Goal: Task Accomplishment & Management: Complete application form

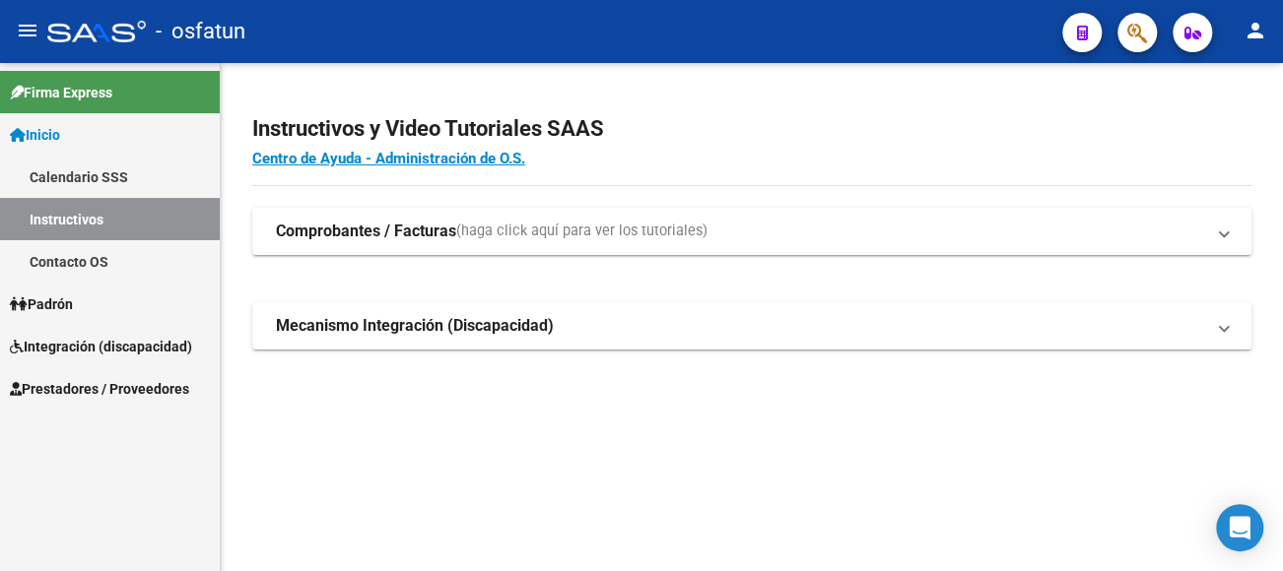
click at [94, 181] on link "Calendario SSS" at bounding box center [110, 177] width 220 height 42
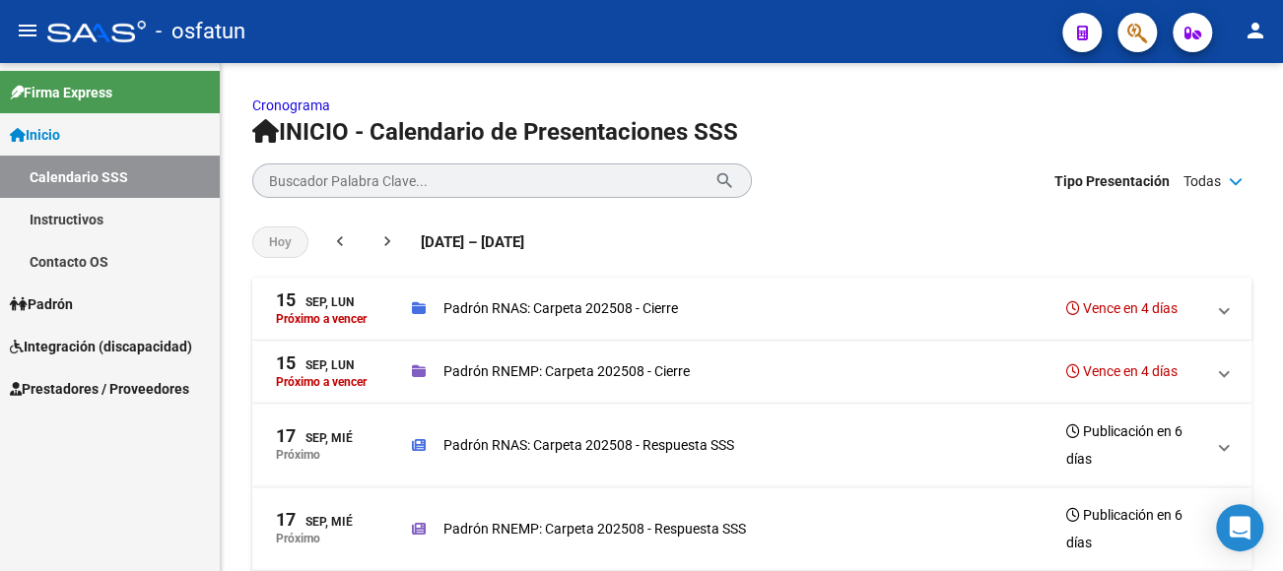
click at [111, 338] on span "Integración (discapacidad)" at bounding box center [101, 347] width 182 height 22
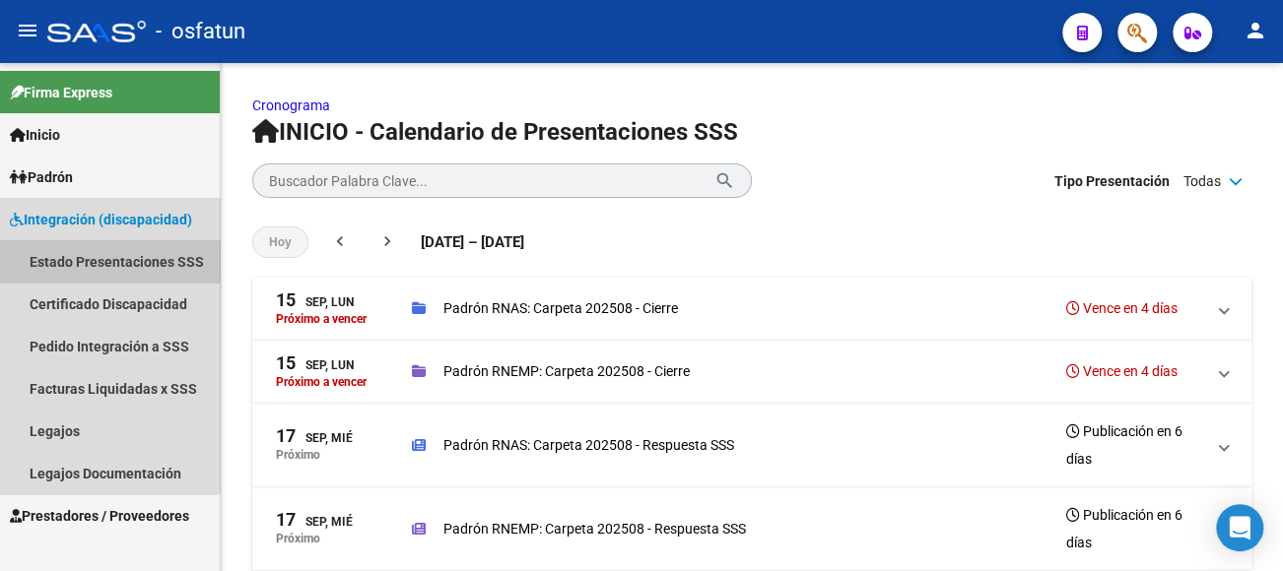
click at [82, 261] on link "Estado Presentaciones SSS" at bounding box center [110, 261] width 220 height 42
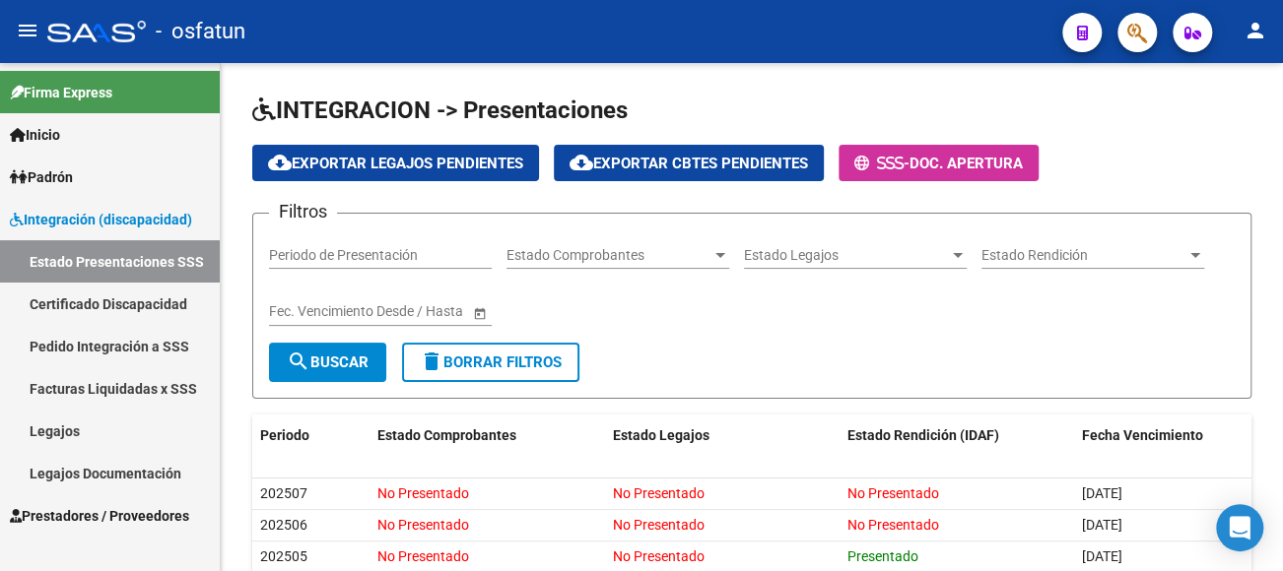
click at [91, 505] on span "Prestadores / Proveedores" at bounding box center [99, 516] width 179 height 22
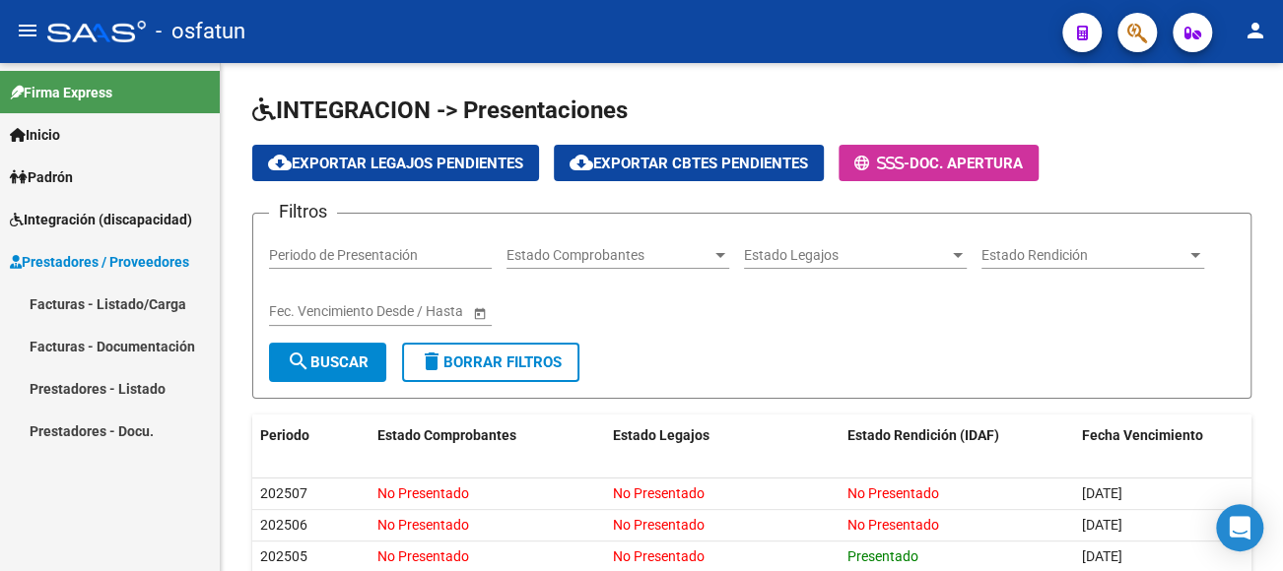
click at [124, 297] on link "Facturas - Listado/Carga" at bounding box center [110, 304] width 220 height 42
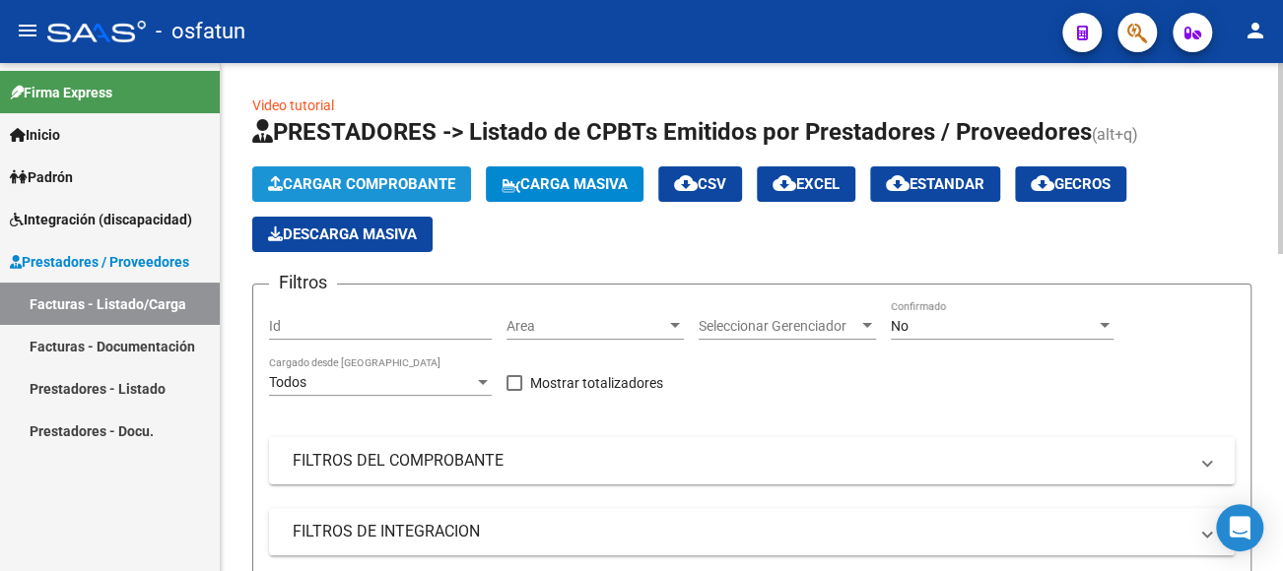
click at [418, 187] on span "Cargar Comprobante" at bounding box center [361, 184] width 187 height 18
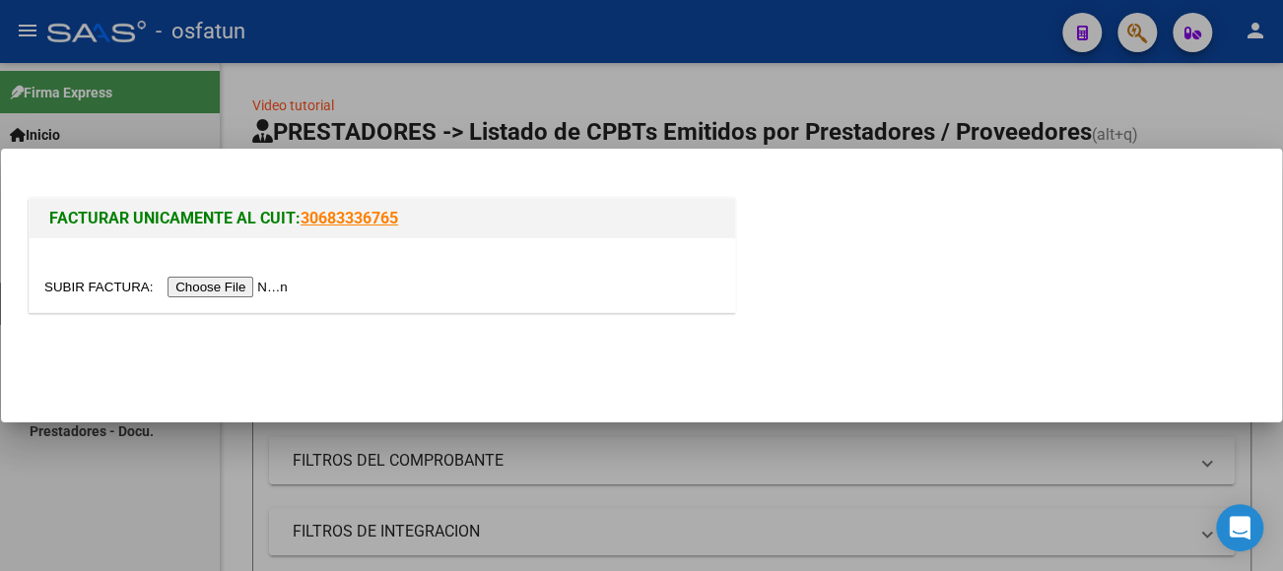
click at [248, 291] on input "file" at bounding box center [168, 287] width 249 height 21
click at [278, 286] on input "file" at bounding box center [168, 287] width 249 height 21
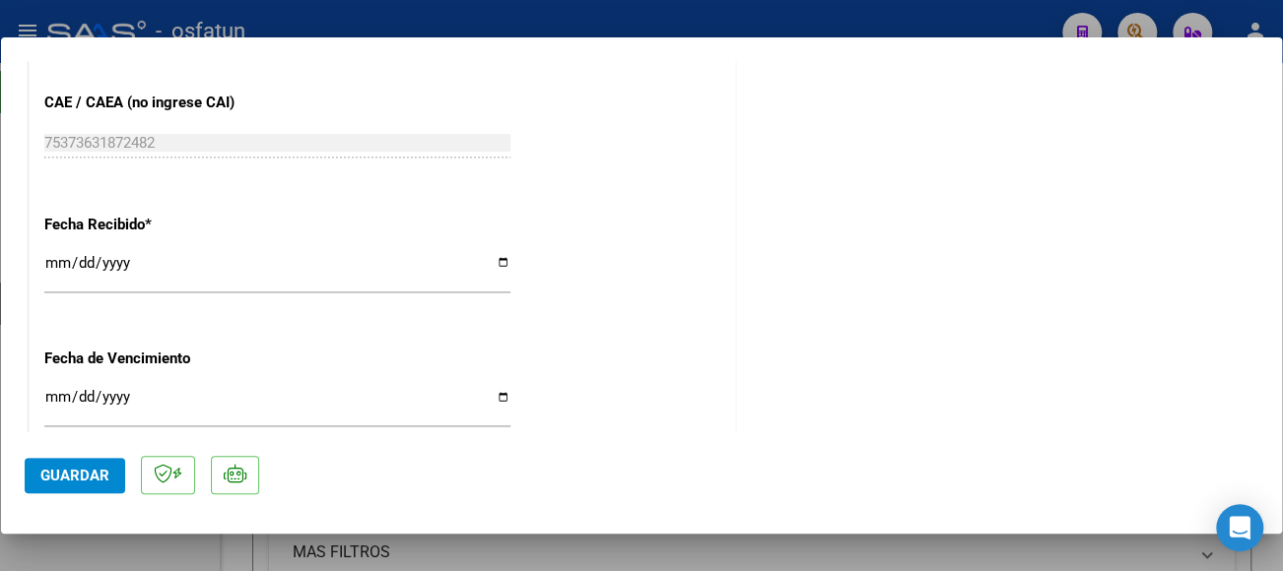
scroll to position [1281, 0]
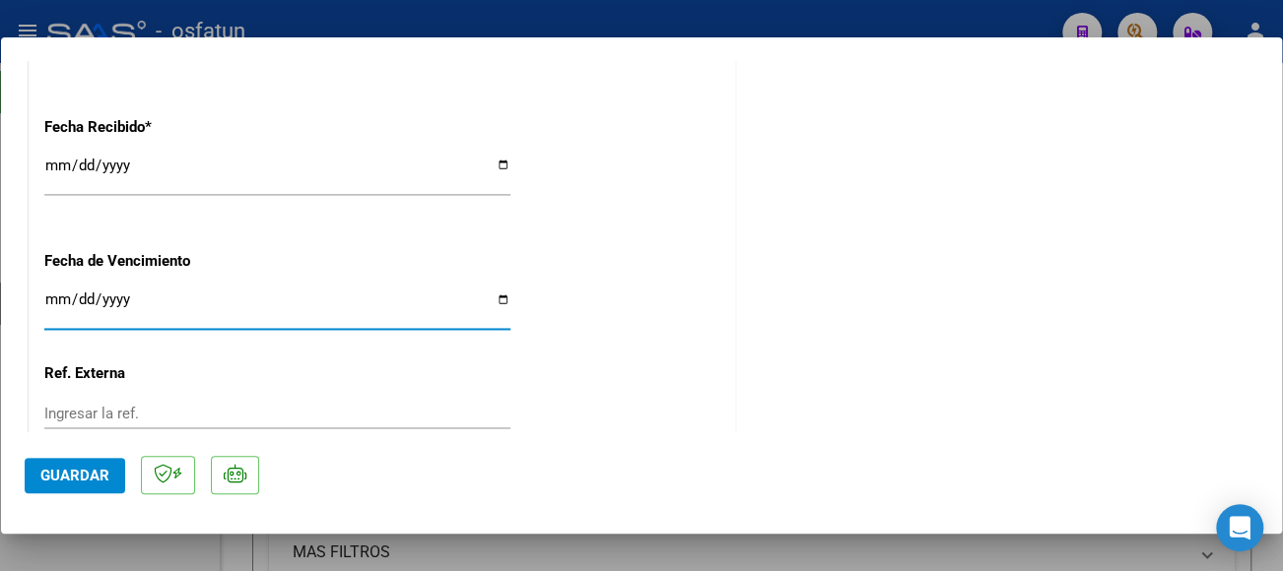
click at [44, 298] on input "Ingresar la fecha" at bounding box center [277, 308] width 466 height 32
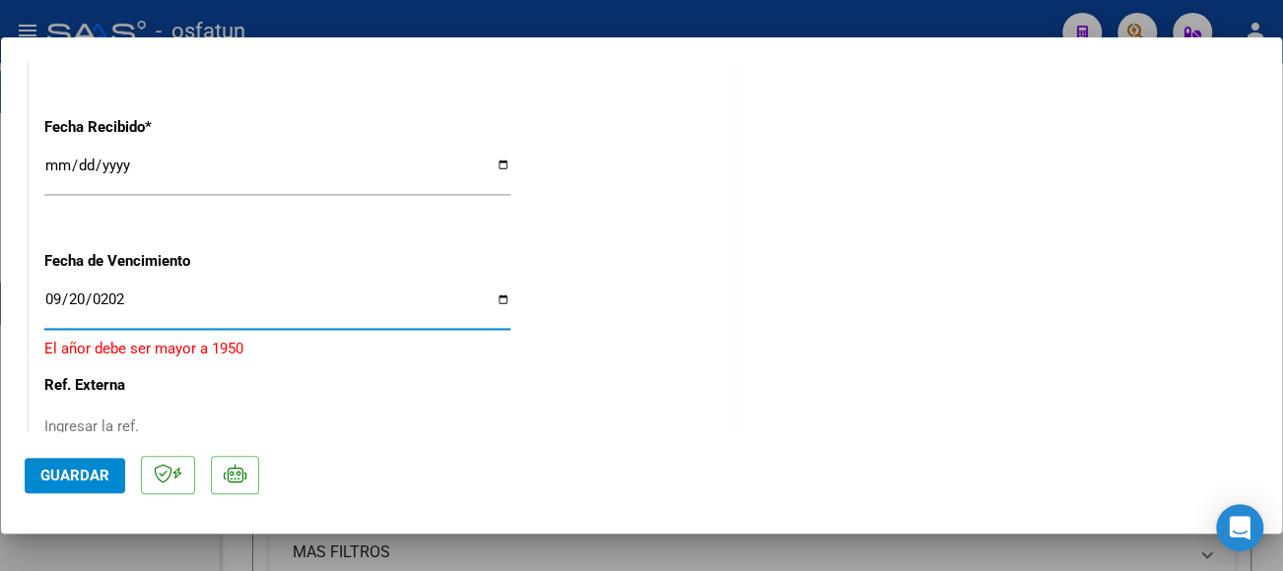
type input "[DATE]"
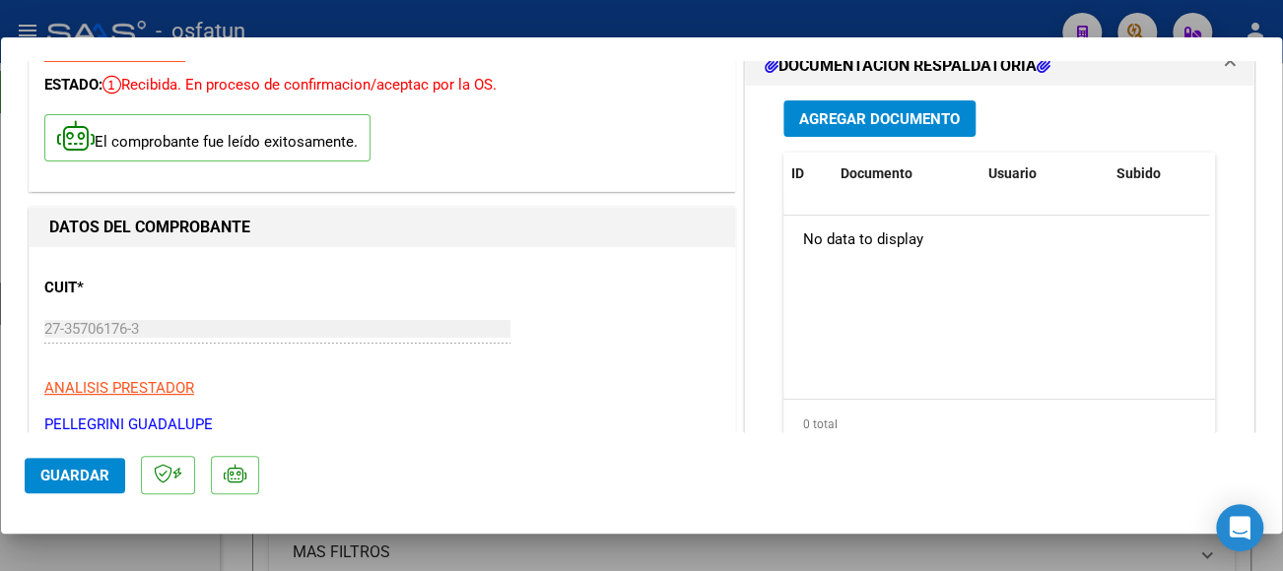
scroll to position [0, 0]
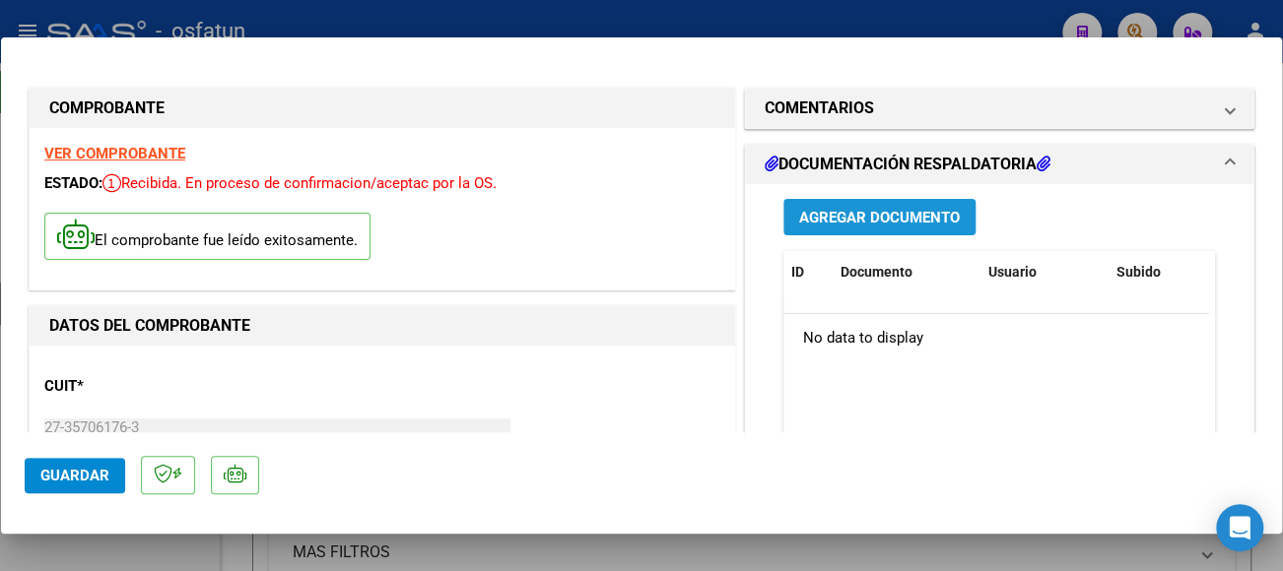
click at [879, 217] on span "Agregar Documento" at bounding box center [879, 218] width 161 height 18
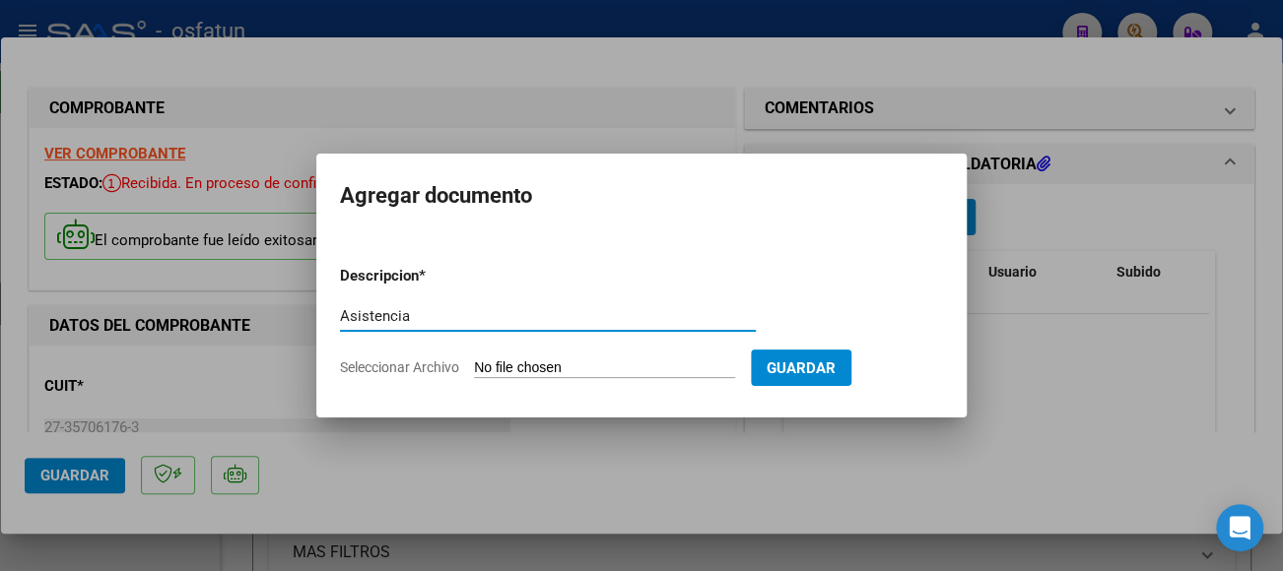
type input "Asistencia"
click at [561, 374] on input "Seleccionar Archivo" at bounding box center [604, 369] width 261 height 19
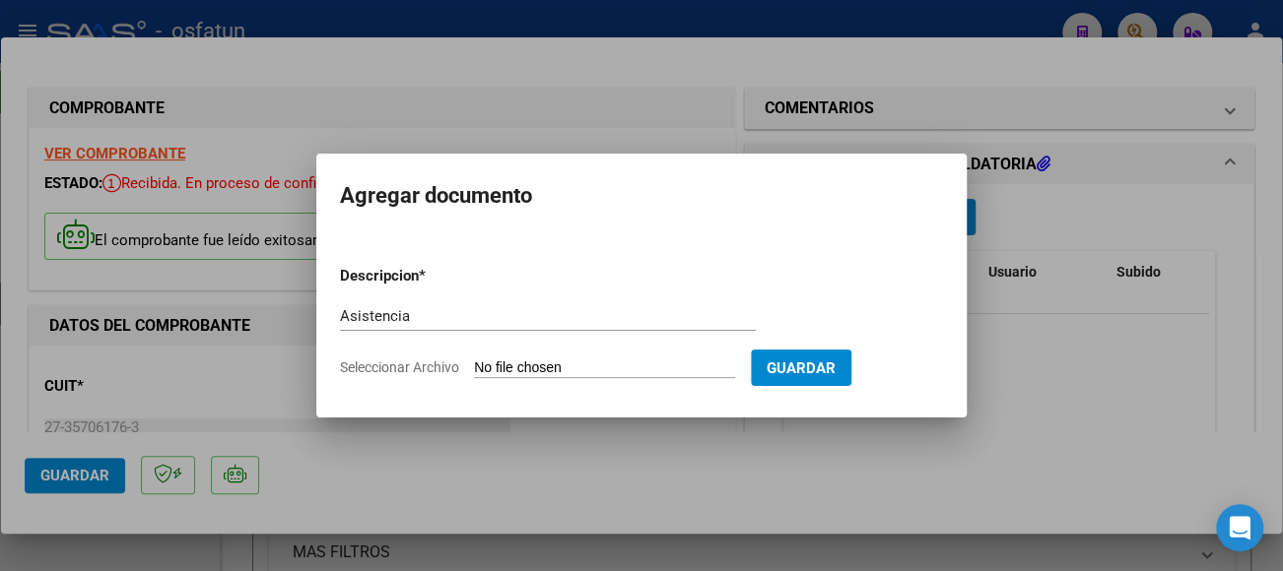
type input "C:\fakepath\CamScanner [DATE] 10.12.pdf"
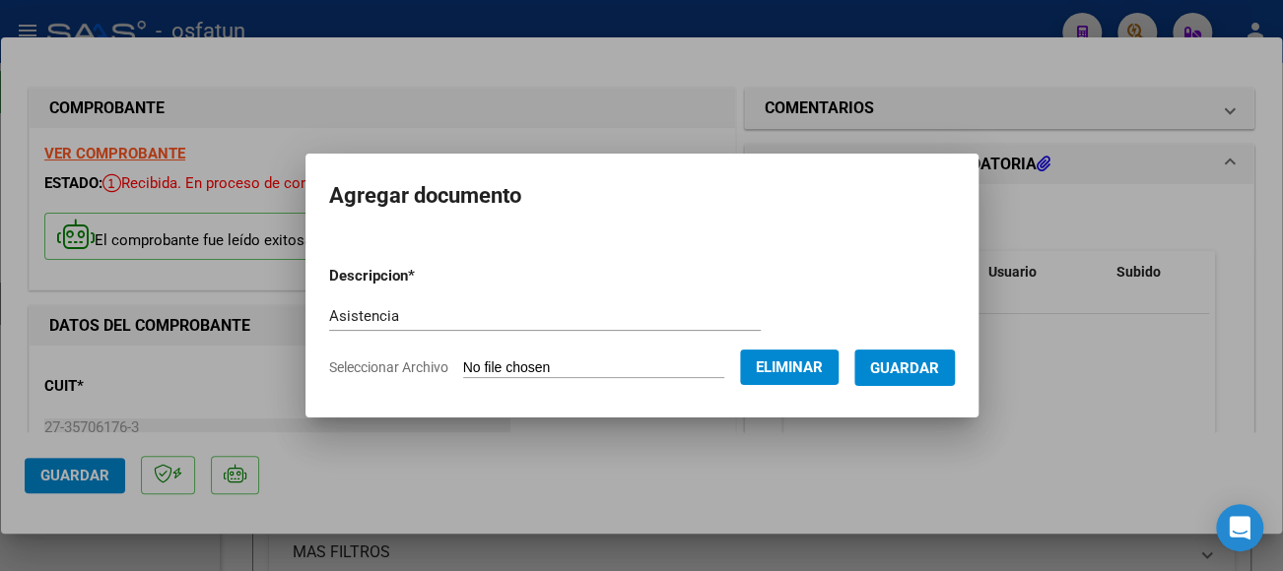
click at [939, 368] on span "Guardar" at bounding box center [904, 369] width 69 height 18
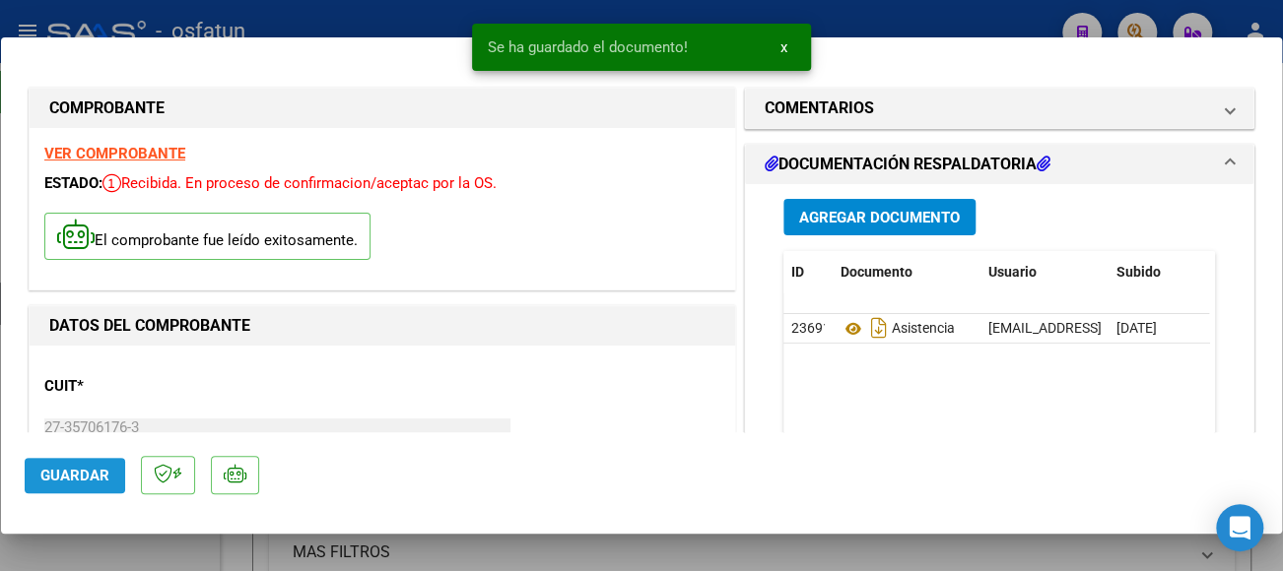
click at [83, 474] on span "Guardar" at bounding box center [74, 476] width 69 height 18
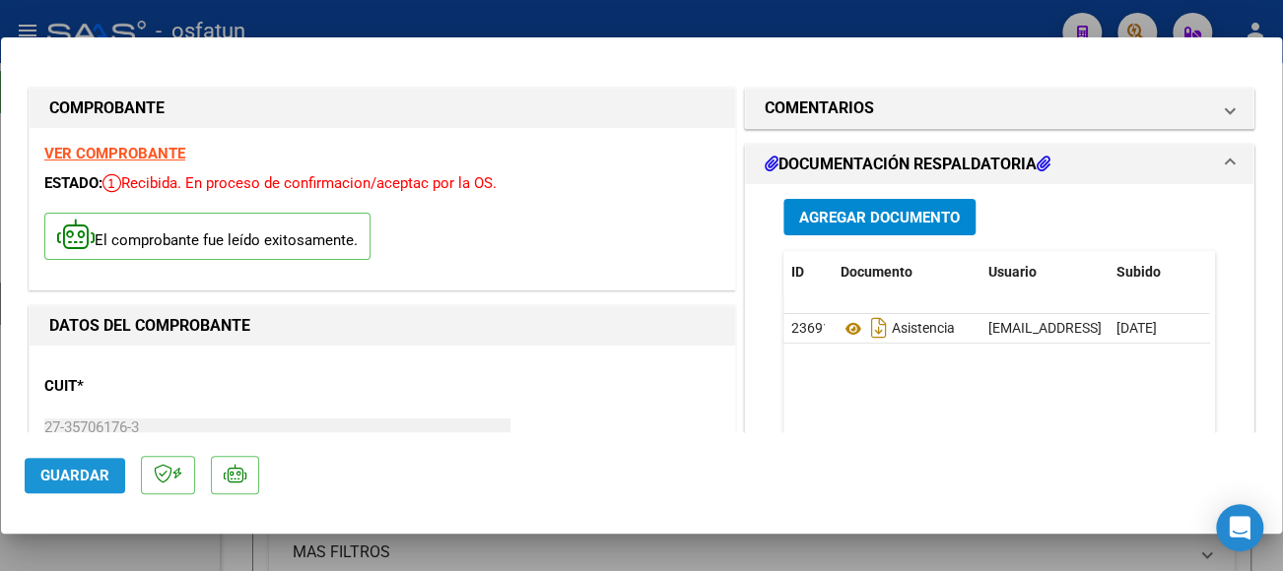
click at [94, 467] on span "Guardar" at bounding box center [74, 476] width 69 height 18
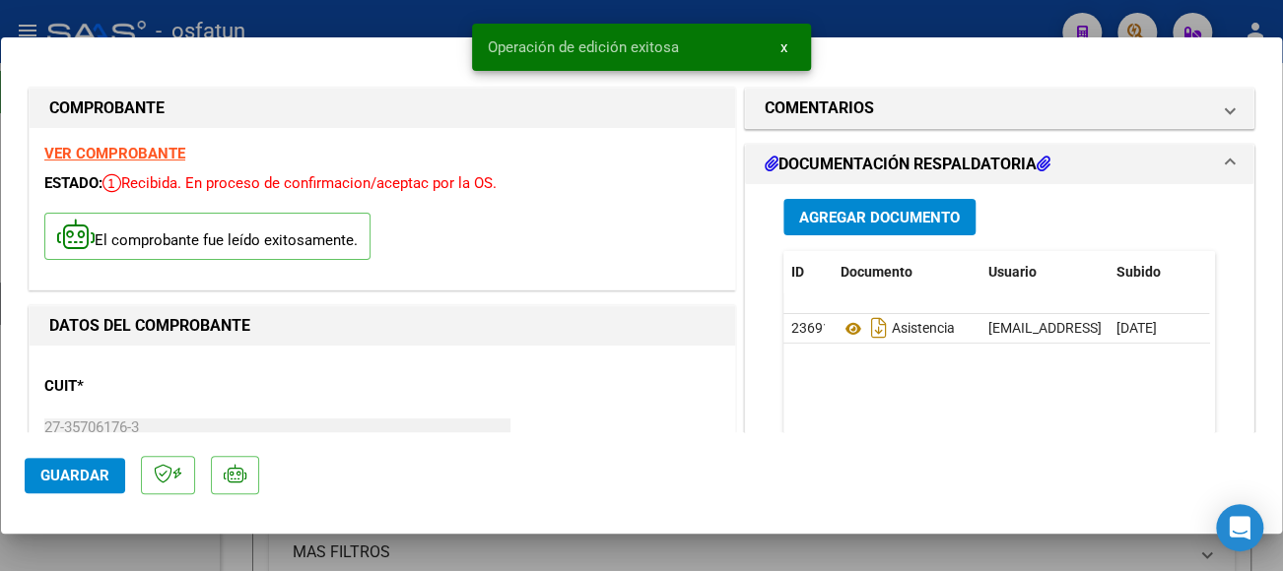
click at [785, 43] on span "x" at bounding box center [783, 47] width 7 height 18
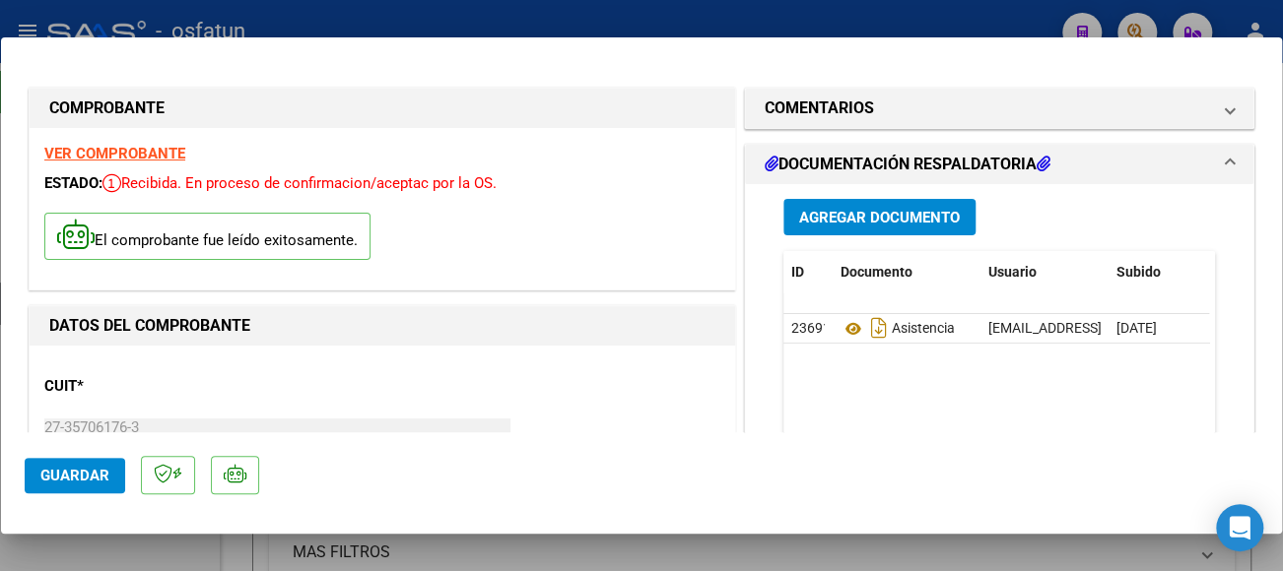
type input "$ 0,00"
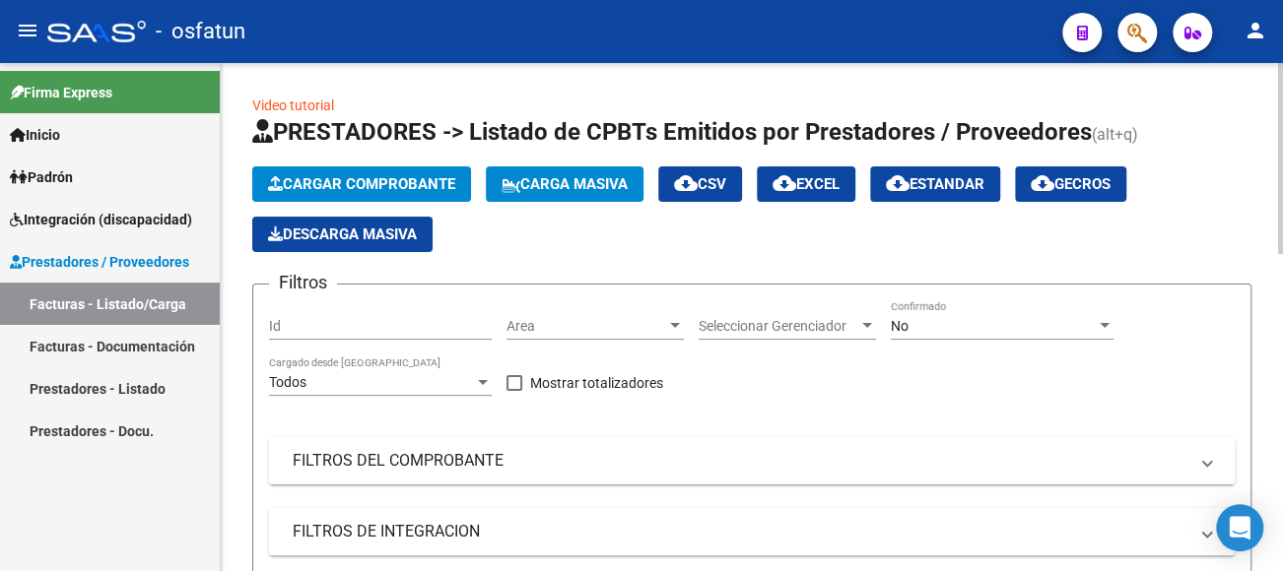
click at [460, 465] on mat-panel-title "FILTROS DEL COMPROBANTE" at bounding box center [740, 461] width 895 height 22
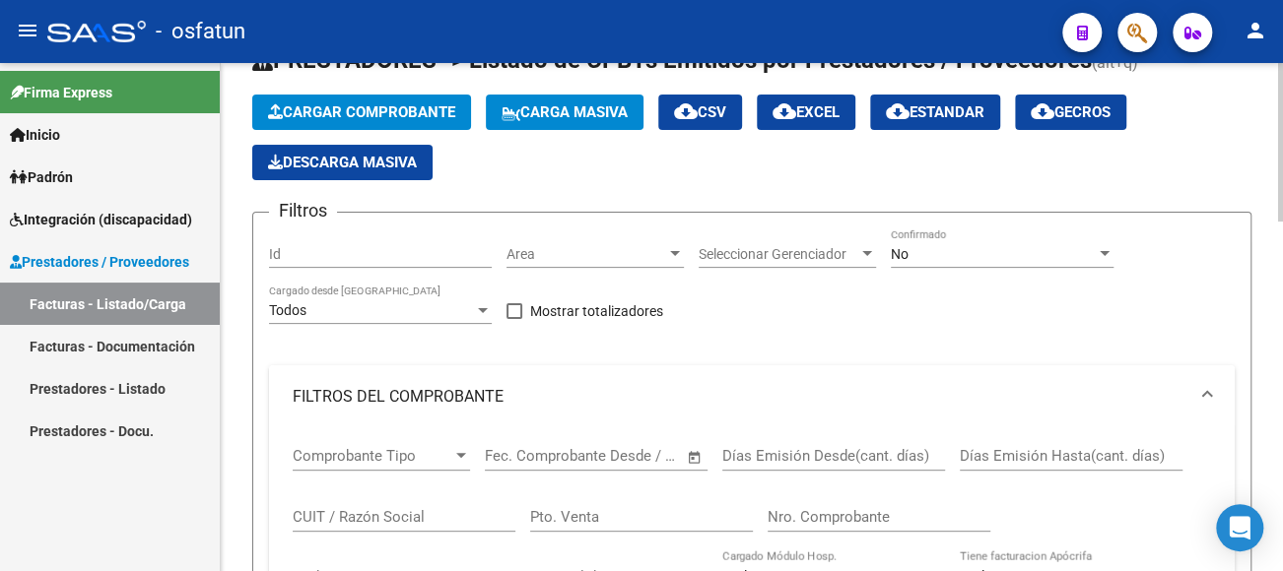
scroll to position [99, 0]
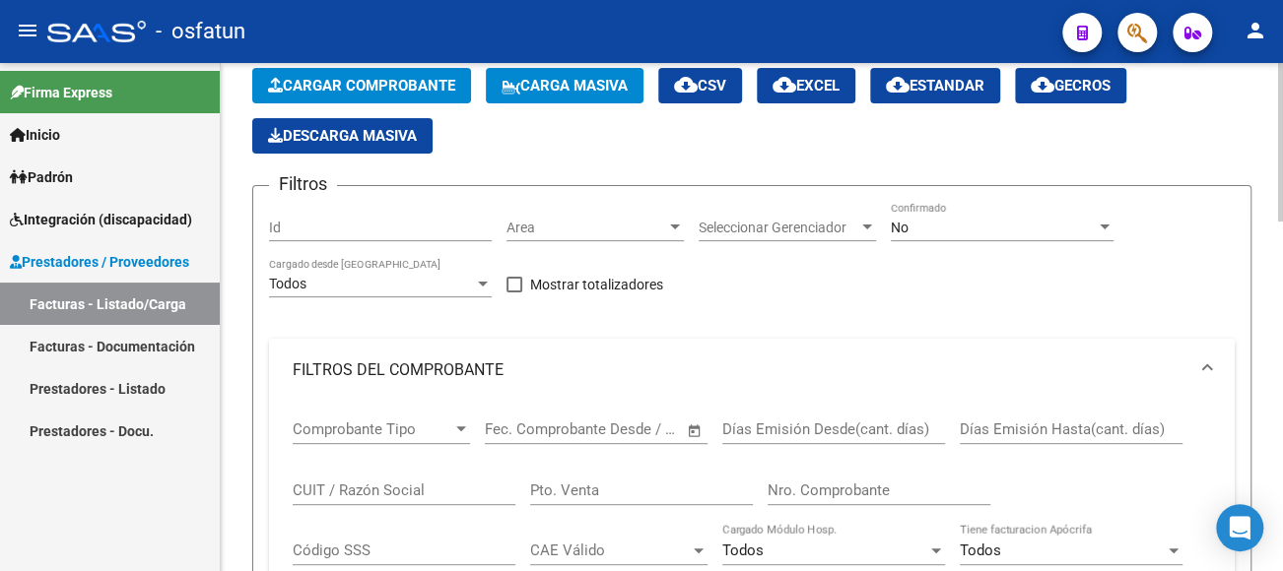
click at [347, 480] on div "CUIT / Razón Social" at bounding box center [404, 484] width 223 height 42
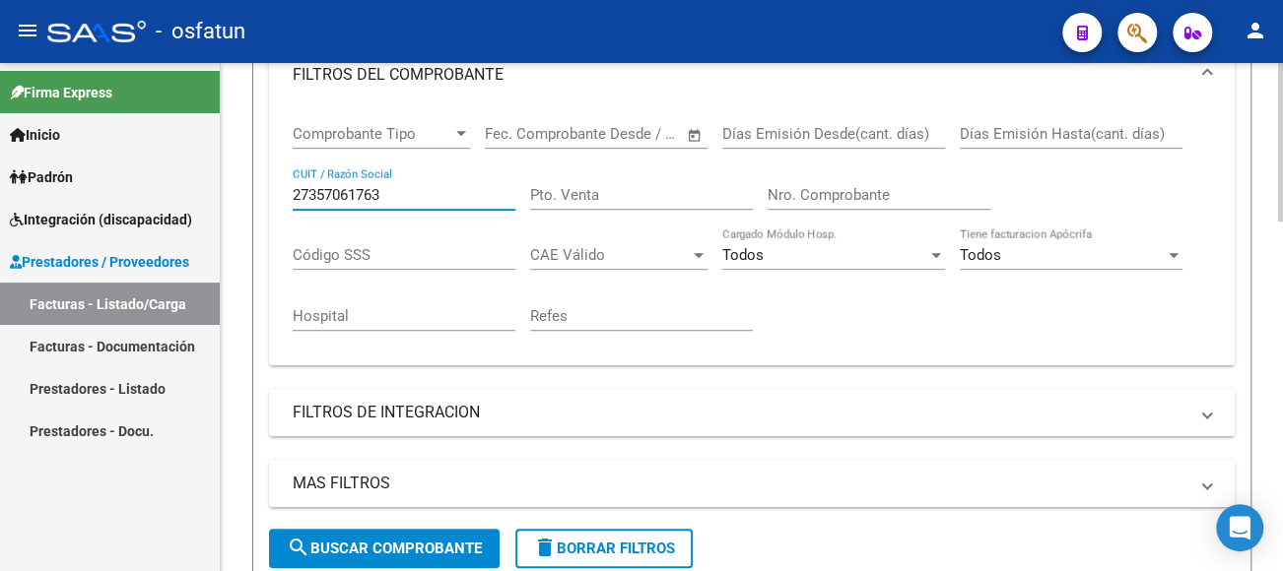
type input "27357061763"
click at [403, 536] on button "search Buscar Comprobante" at bounding box center [384, 548] width 231 height 39
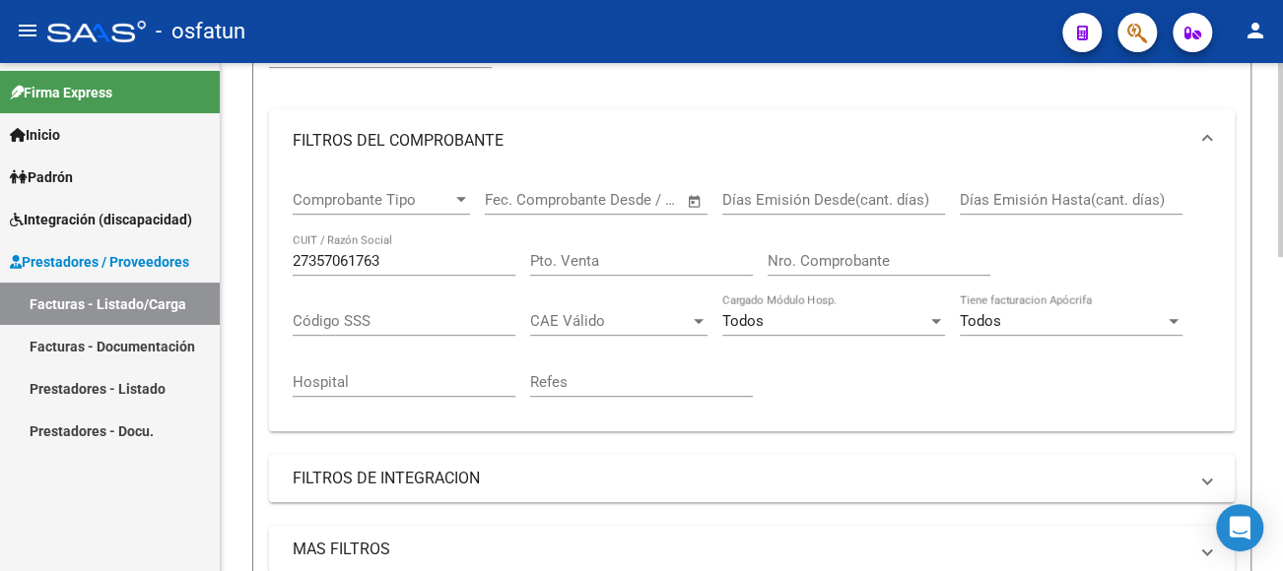
scroll to position [0, 0]
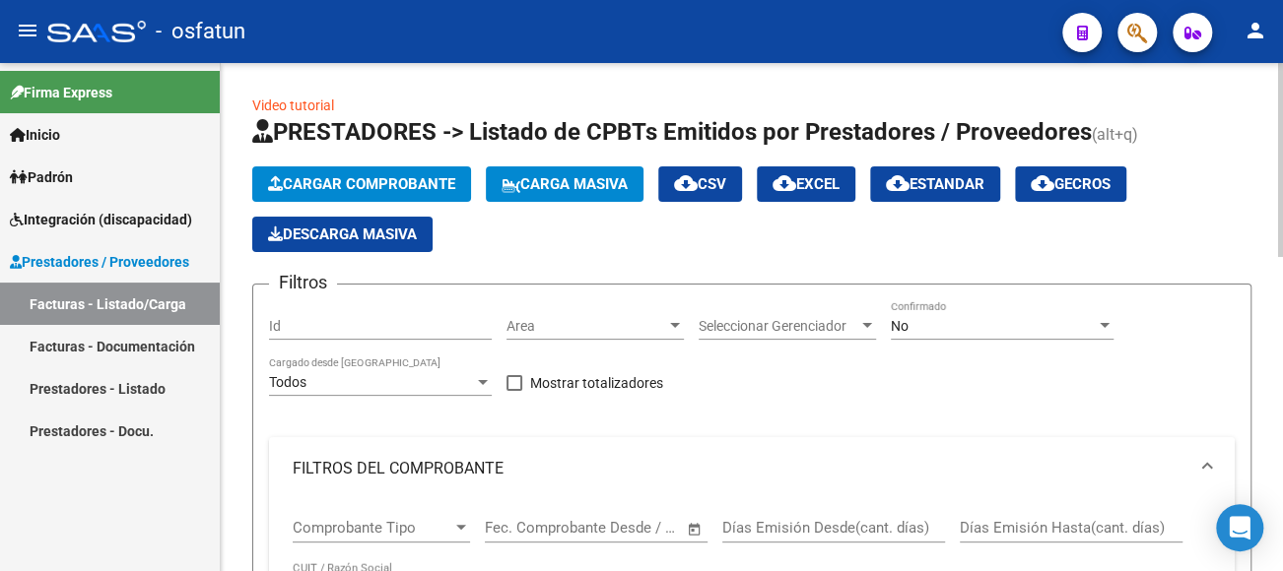
click at [386, 195] on button "Cargar Comprobante" at bounding box center [361, 184] width 219 height 35
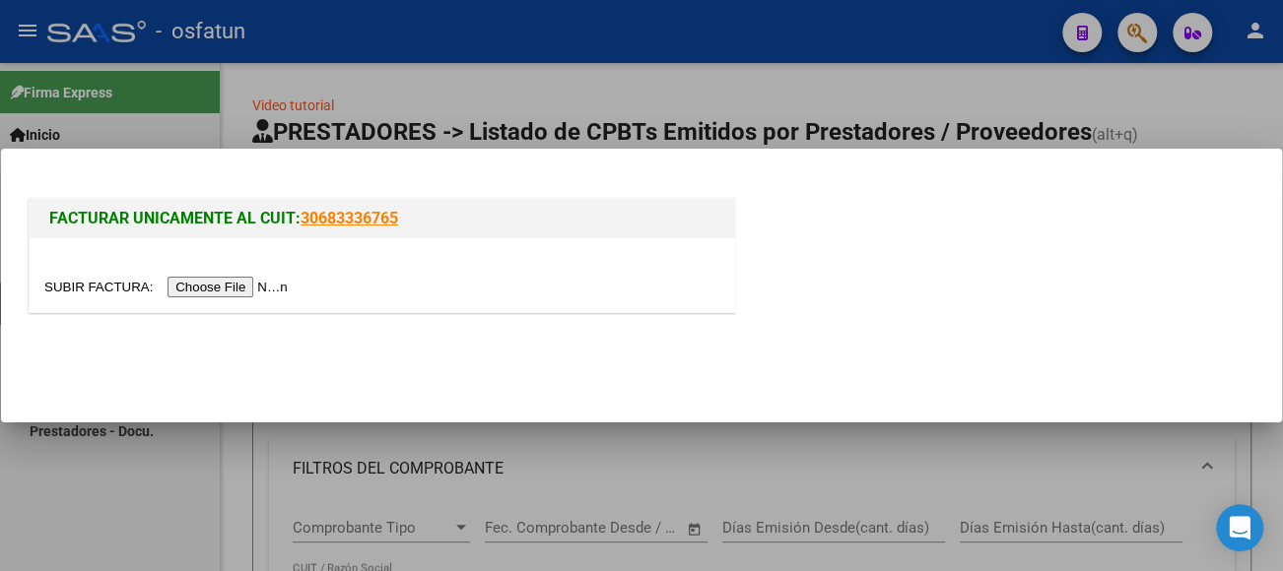
click at [233, 289] on input "file" at bounding box center [168, 287] width 249 height 21
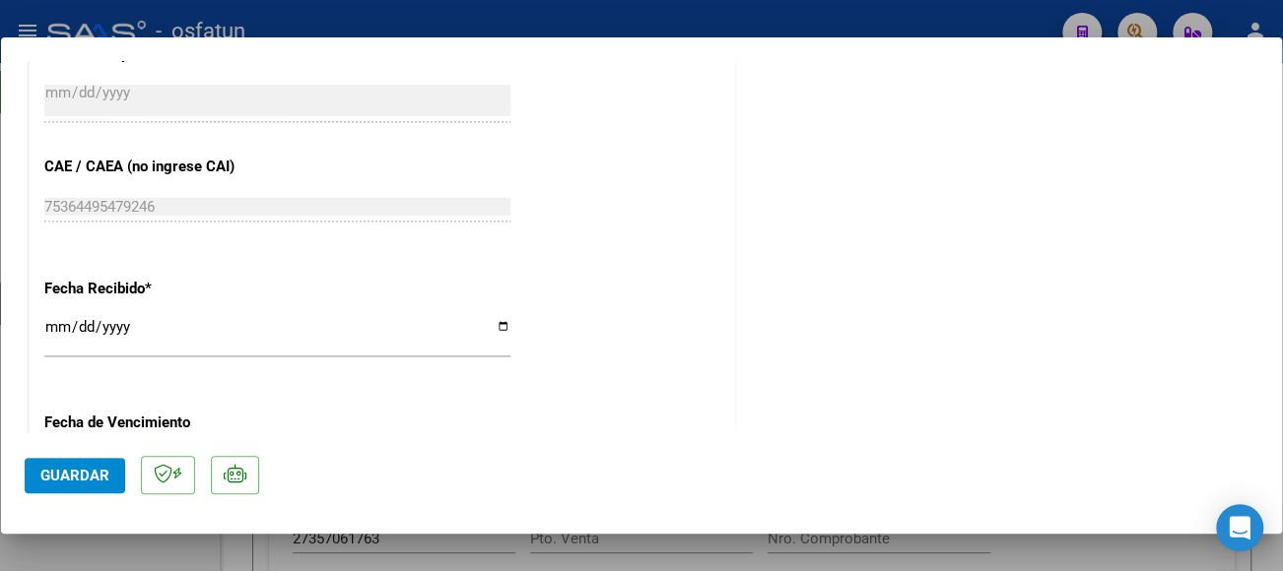
scroll to position [1182, 0]
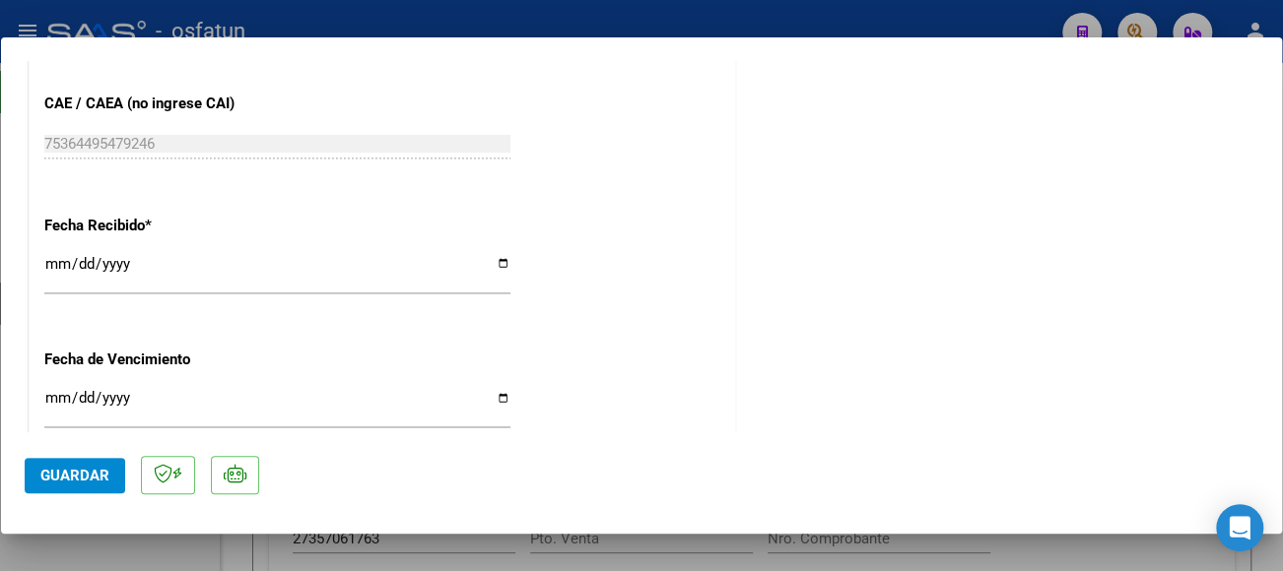
click at [45, 397] on input "Ingresar la fecha" at bounding box center [277, 406] width 466 height 32
type input "[DATE]"
click at [84, 477] on span "Guardar" at bounding box center [74, 476] width 69 height 18
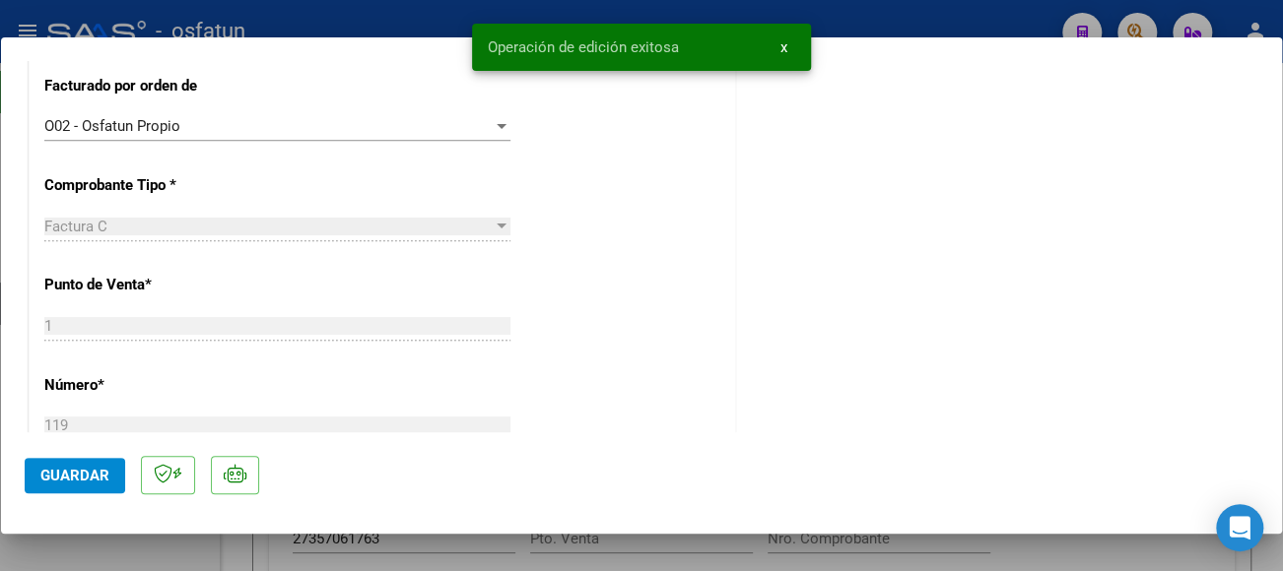
scroll to position [0, 0]
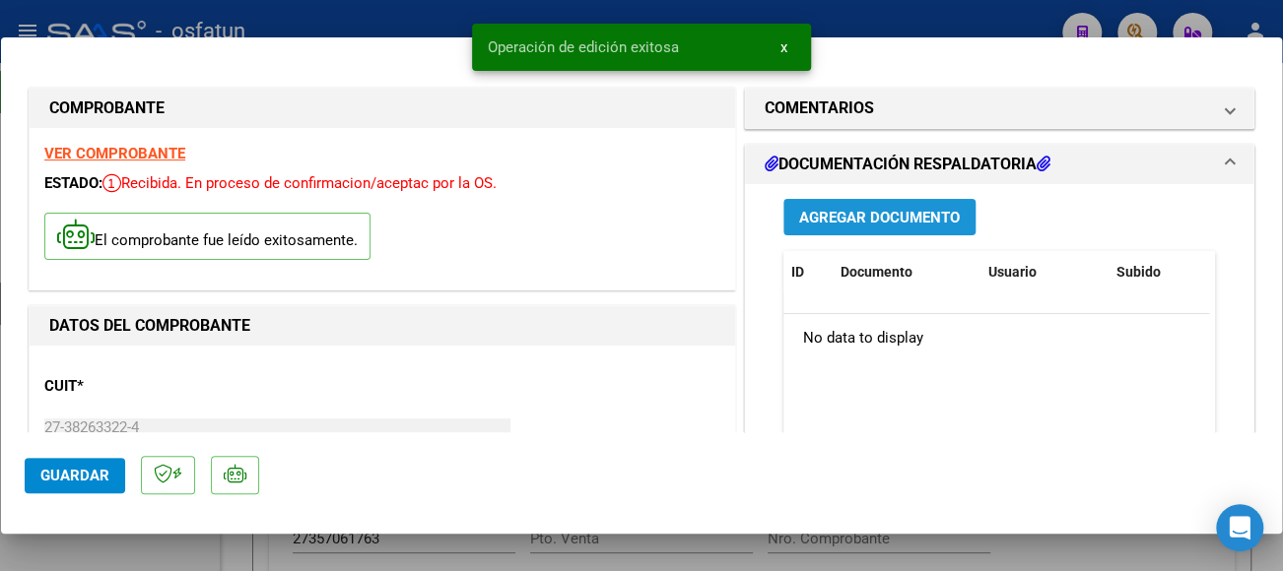
click at [865, 222] on span "Agregar Documento" at bounding box center [879, 218] width 161 height 18
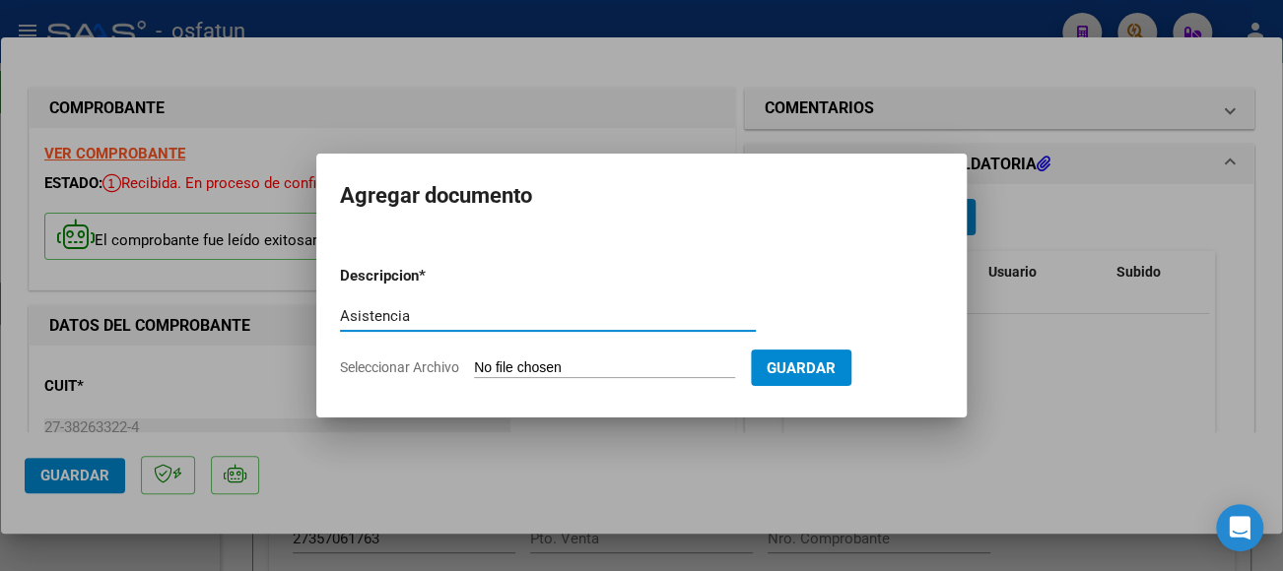
type input "Asistencia"
click at [621, 368] on input "Seleccionar Archivo" at bounding box center [604, 369] width 261 height 19
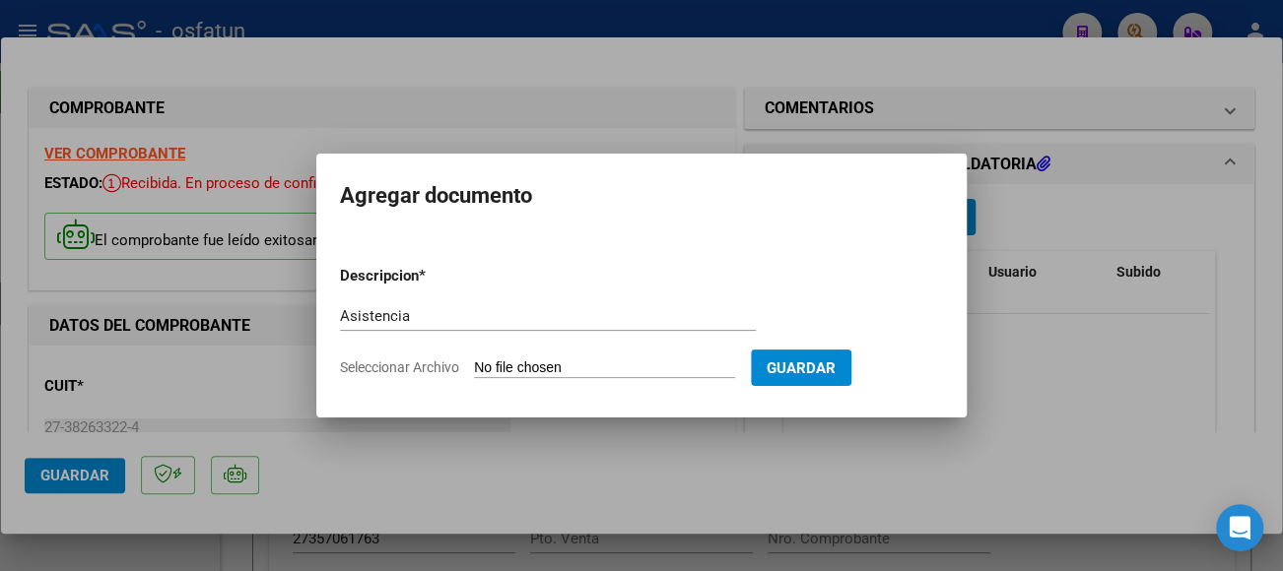
type input "C:\fakepath\CamScanner [DATE] 10.13.pdf"
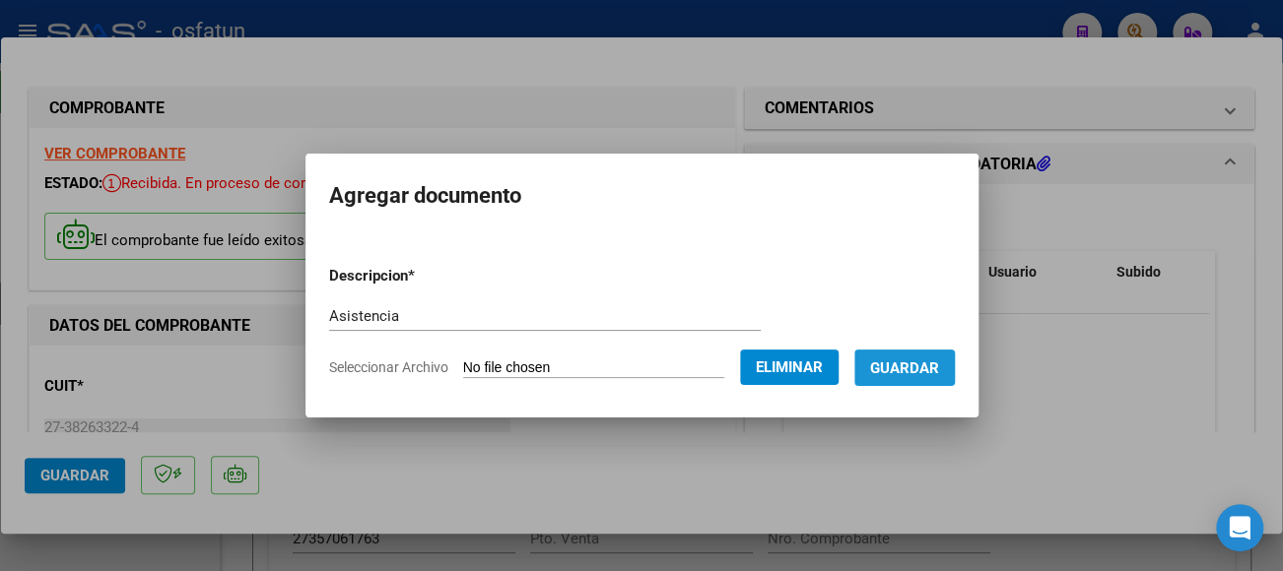
drag, startPoint x: 917, startPoint y: 367, endPoint x: 951, endPoint y: 346, distance: 39.4
click at [925, 365] on span "Guardar" at bounding box center [904, 369] width 69 height 18
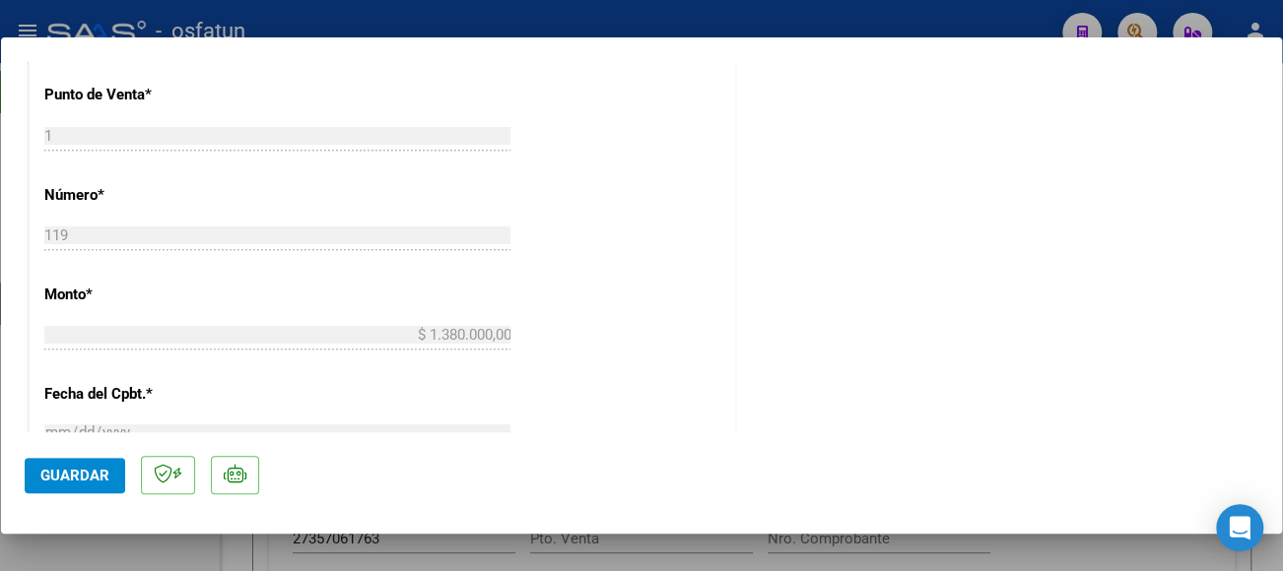
scroll to position [887, 0]
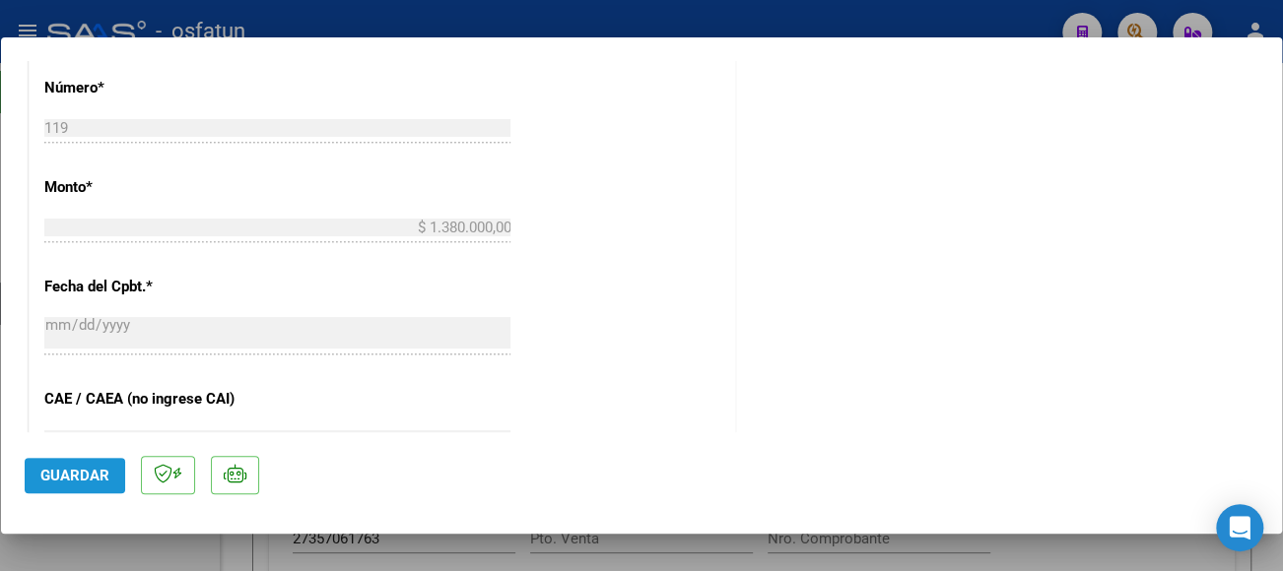
click at [94, 476] on span "Guardar" at bounding box center [74, 476] width 69 height 18
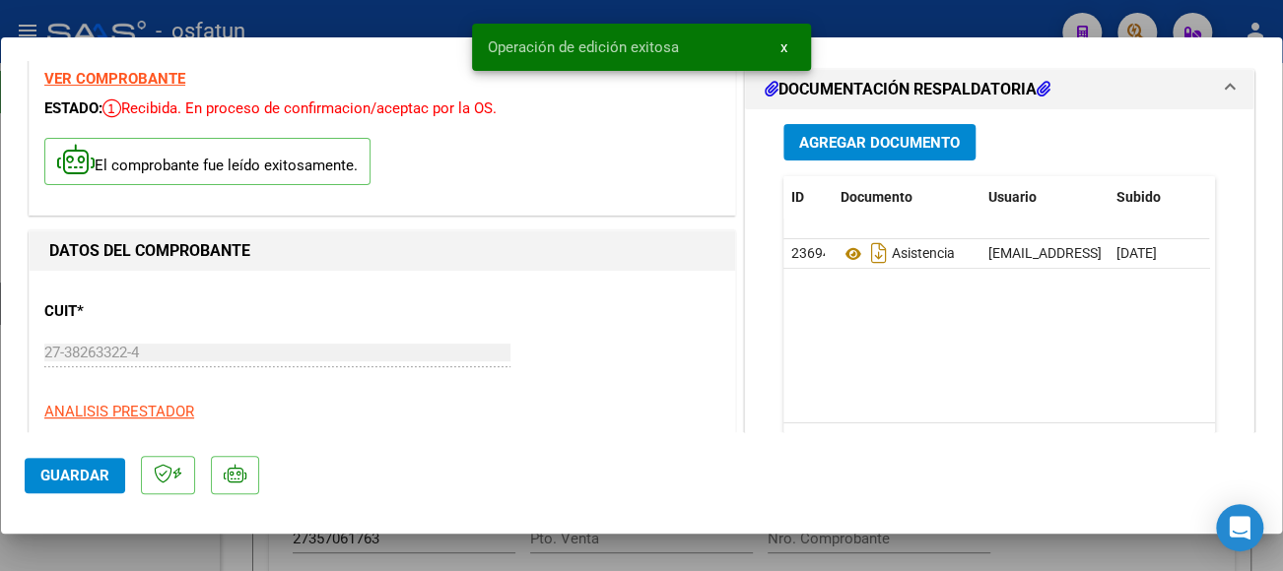
scroll to position [0, 0]
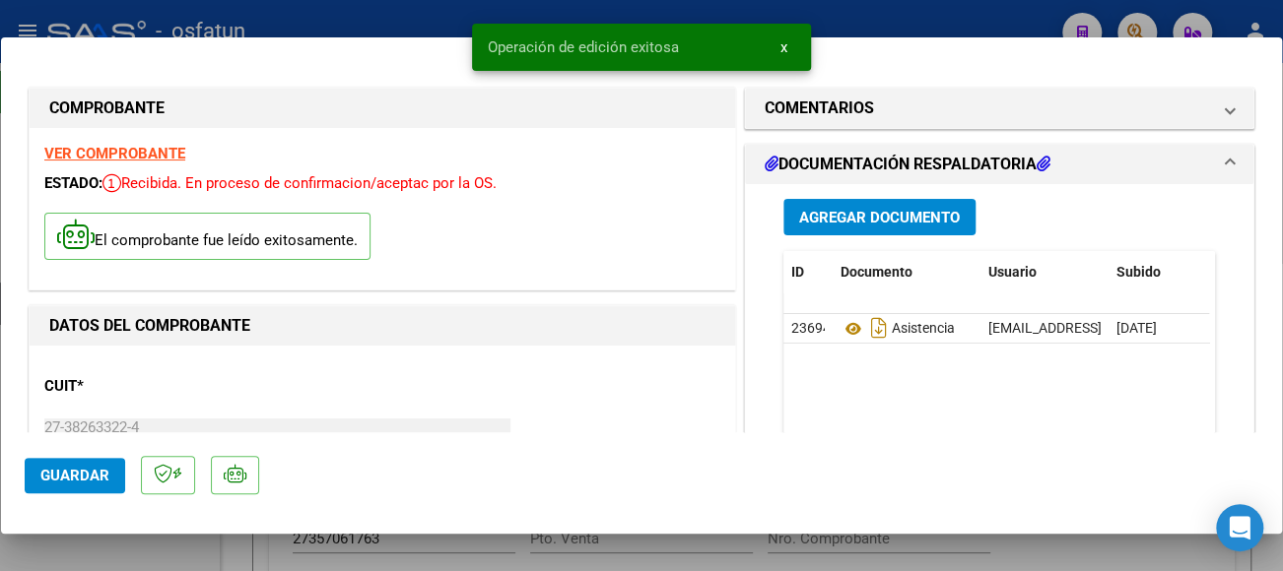
type input "$ 0,00"
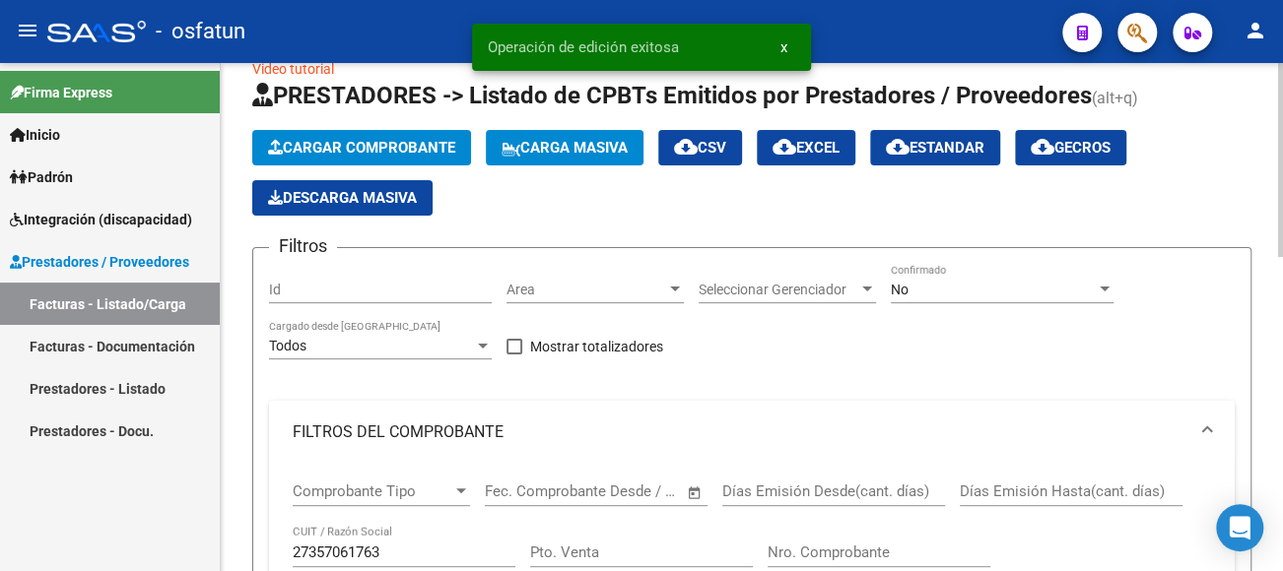
scroll to position [99, 0]
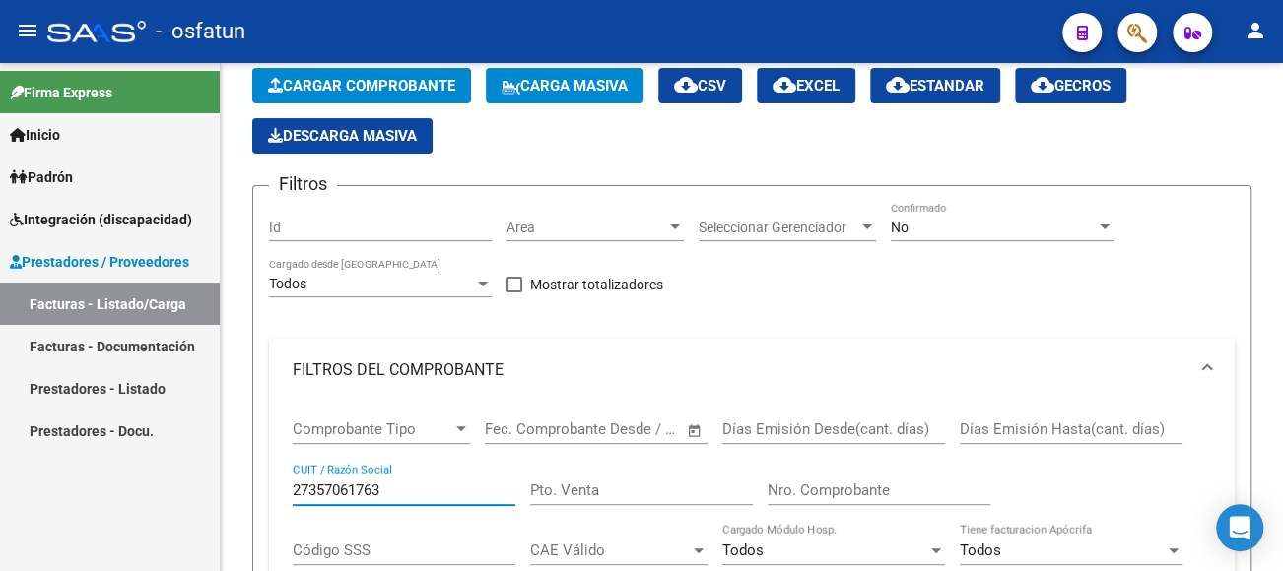
drag, startPoint x: 418, startPoint y: 497, endPoint x: 174, endPoint y: 489, distance: 243.5
click at [174, 489] on mat-sidenav-container "Firma Express Inicio Calendario SSS Instructivos Contacto OS Padrón Análisis Af…" at bounding box center [641, 317] width 1283 height 508
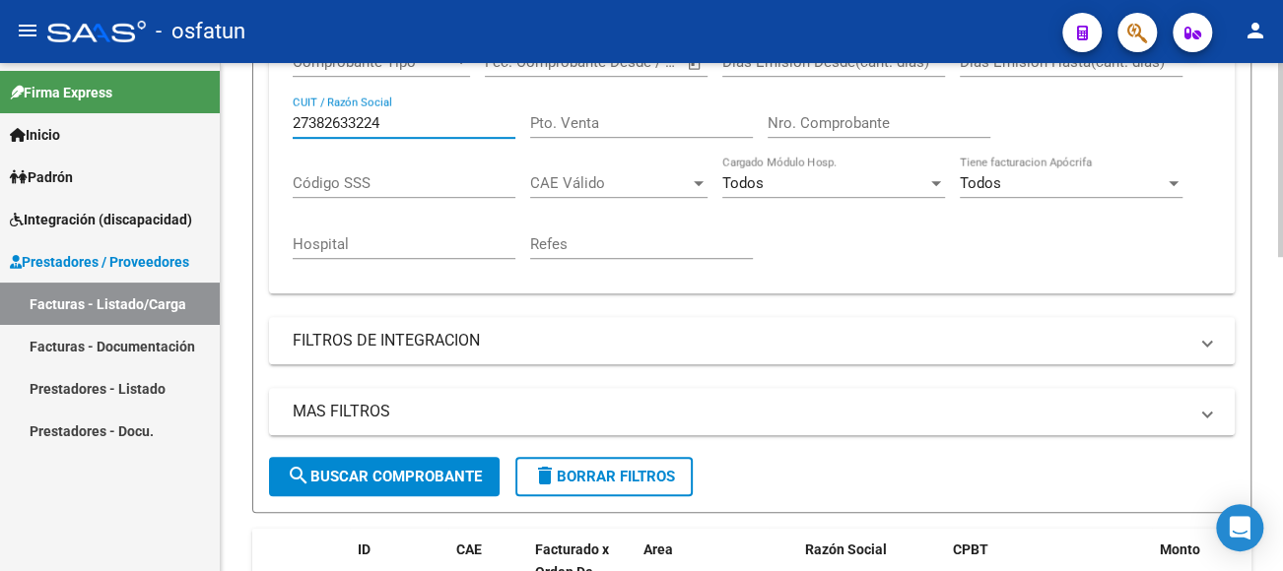
scroll to position [493, 0]
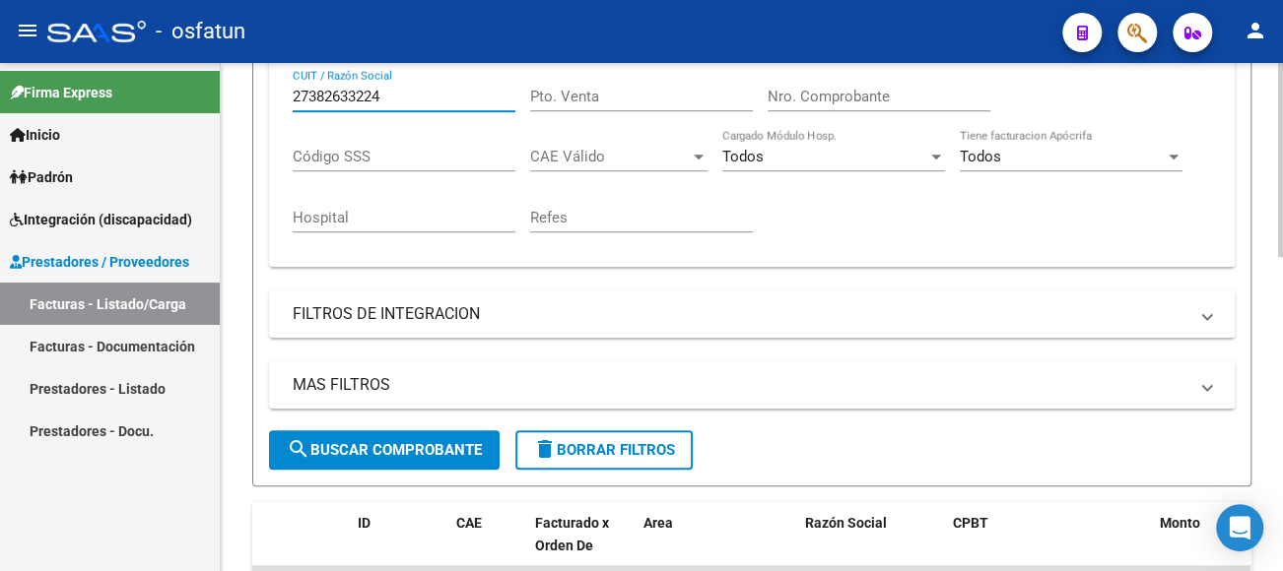
type input "27382633224"
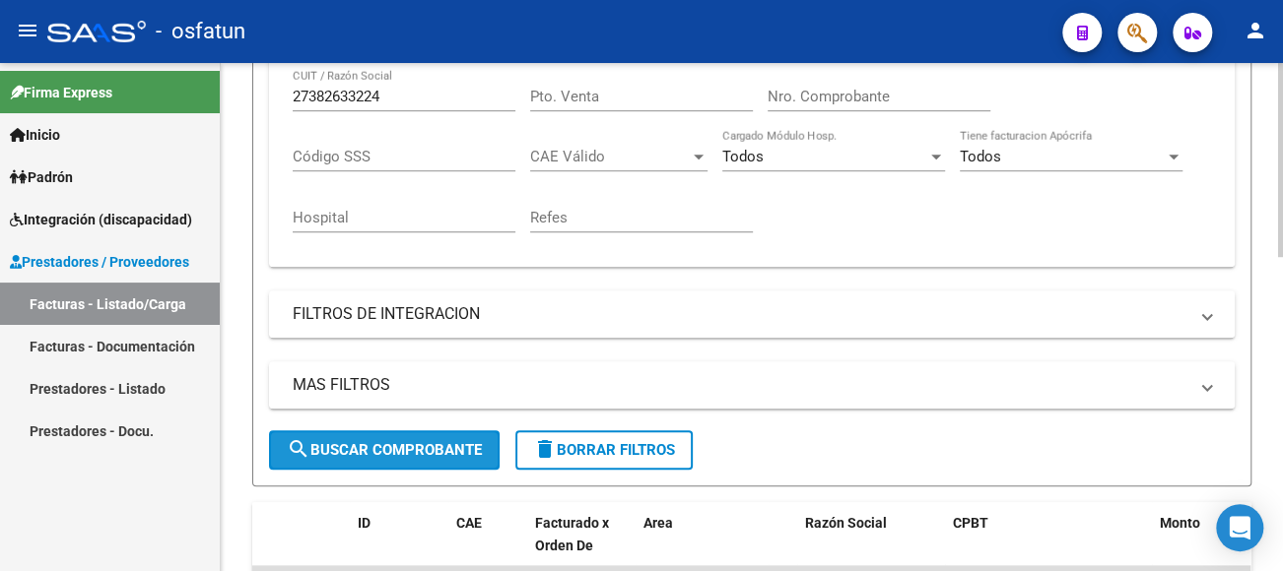
click at [338, 451] on span "search Buscar Comprobante" at bounding box center [384, 450] width 195 height 18
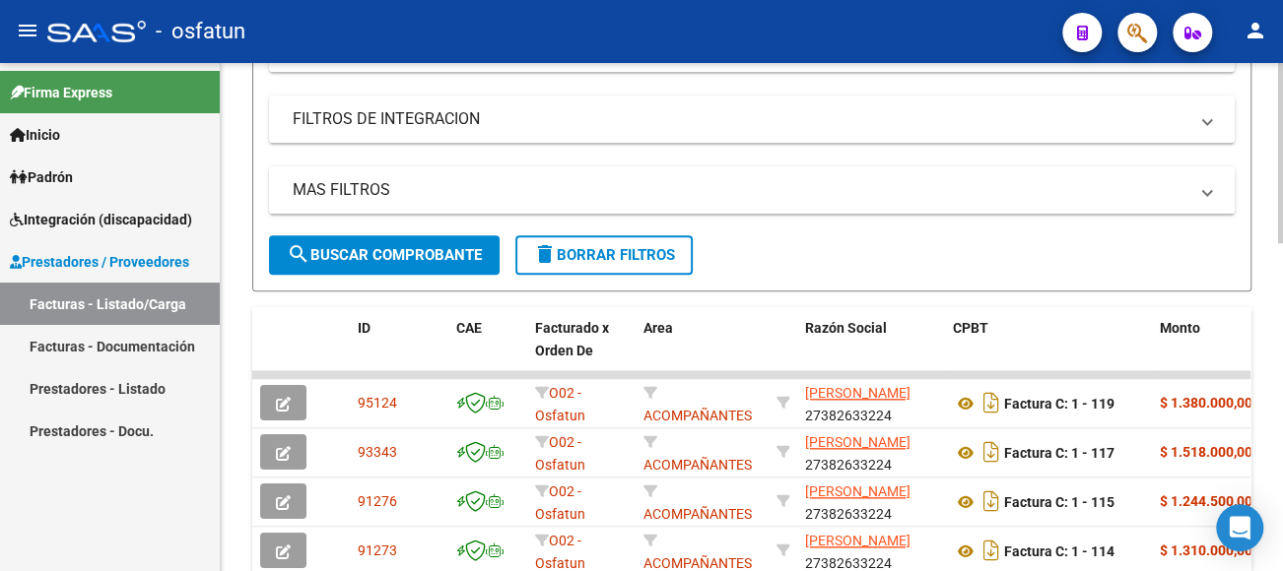
scroll to position [690, 0]
